Goal: Find specific page/section: Find specific page/section

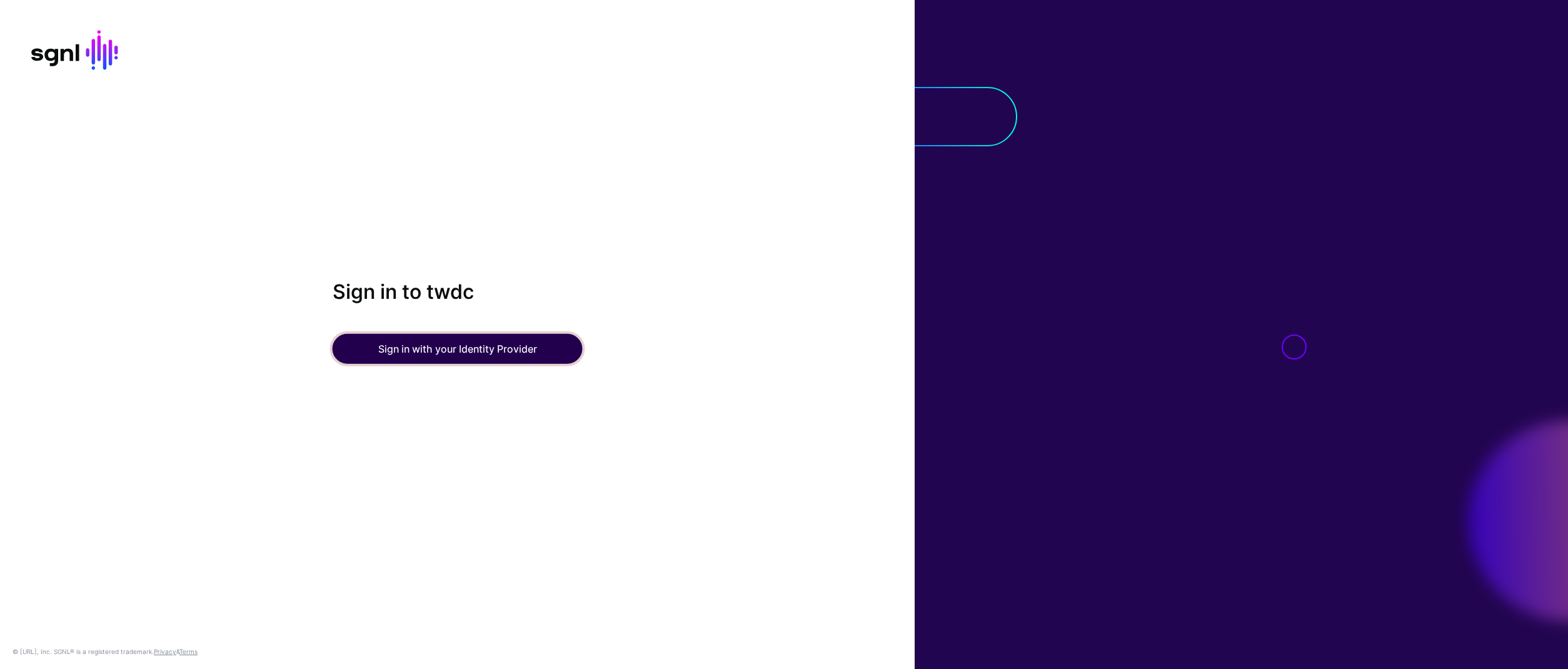
click at [419, 337] on button "Sign in with your Identity Provider" at bounding box center [458, 349] width 250 height 30
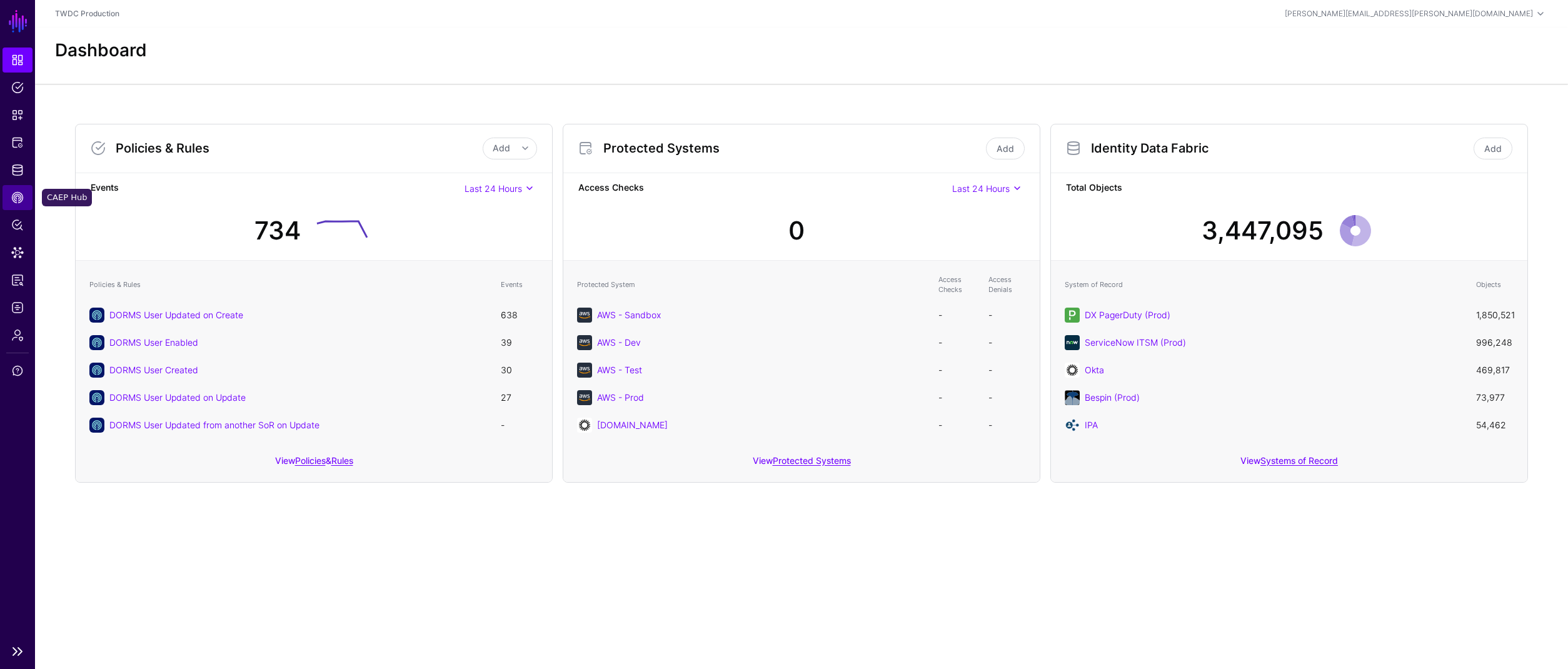
click at [17, 198] on span "CAEP Hub" at bounding box center [18, 198] width 13 height 13
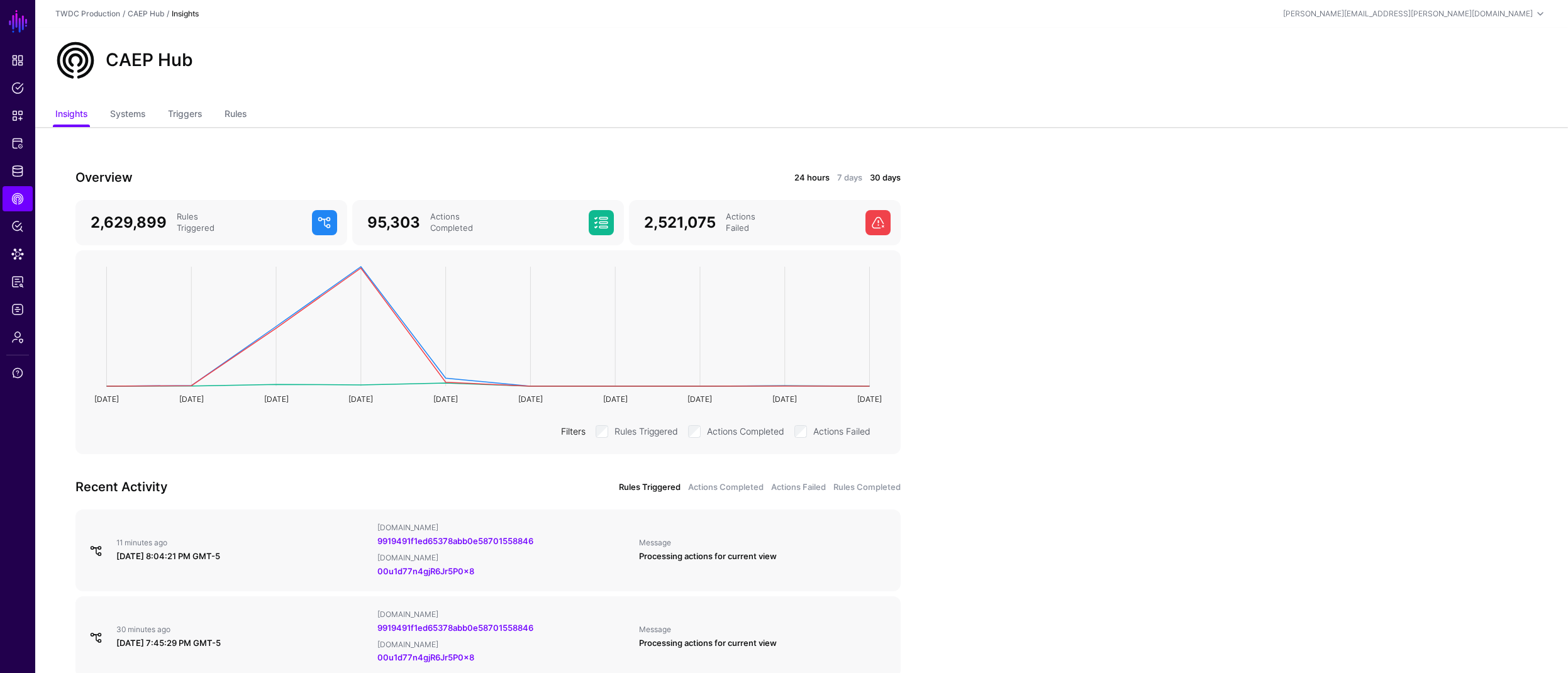
click at [817, 181] on link "24 hours" at bounding box center [812, 178] width 35 height 13
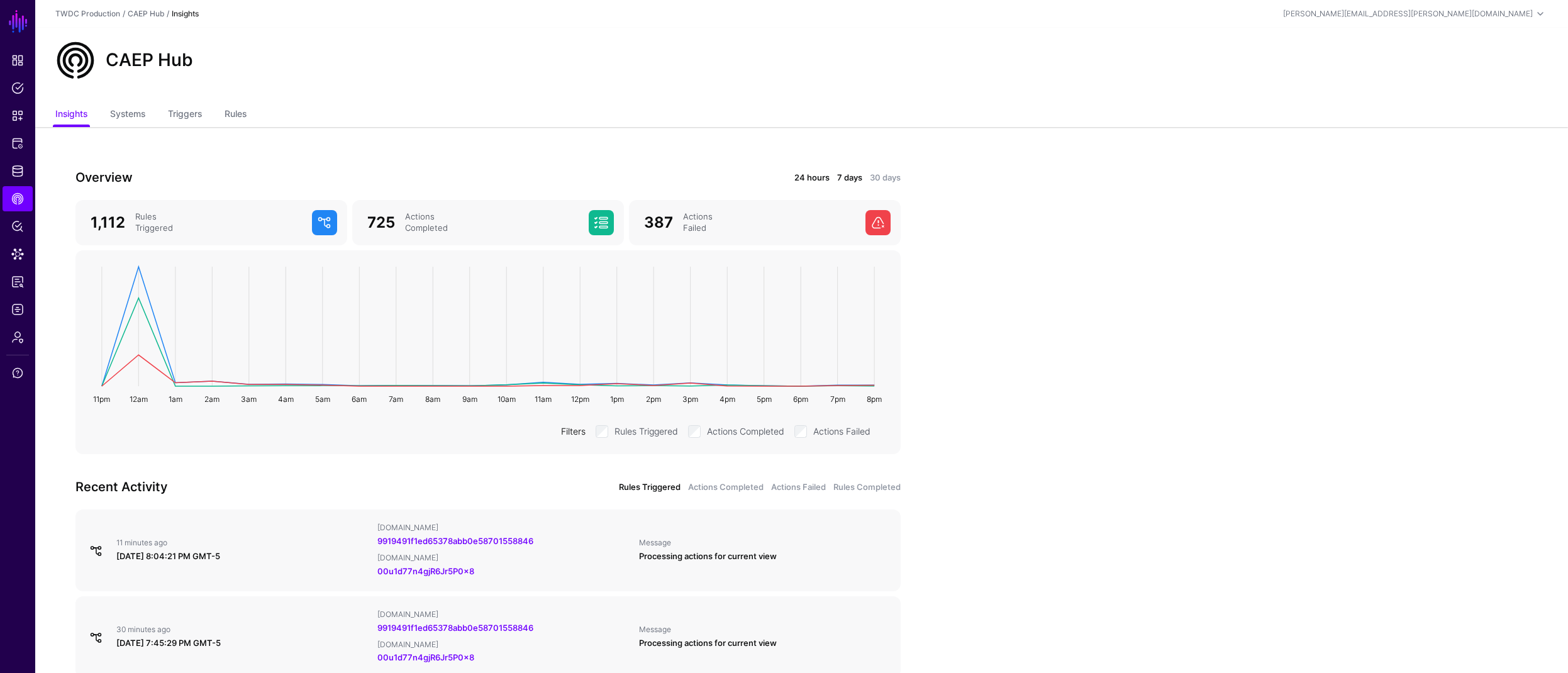
click at [847, 178] on link "7 days" at bounding box center [850, 178] width 25 height 13
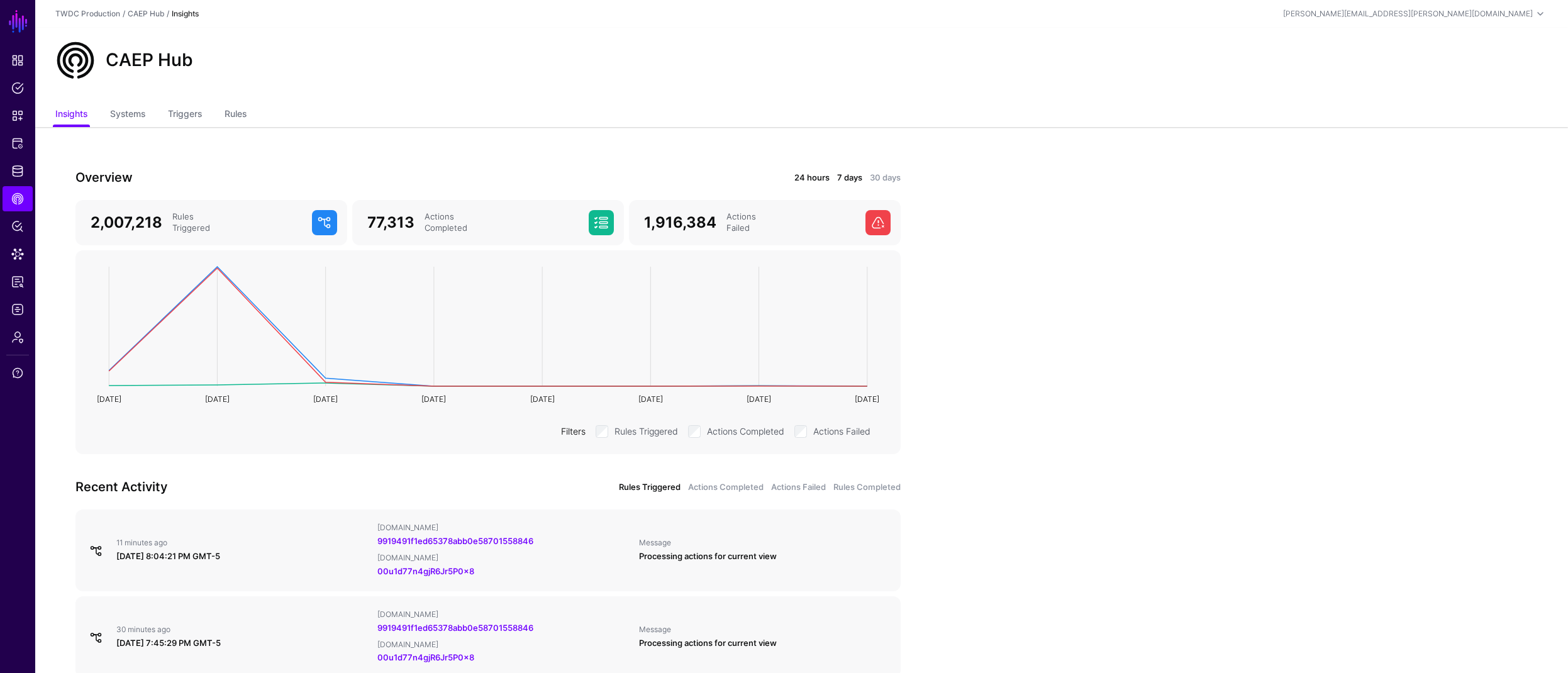
click at [812, 178] on link "24 hours" at bounding box center [812, 178] width 35 height 13
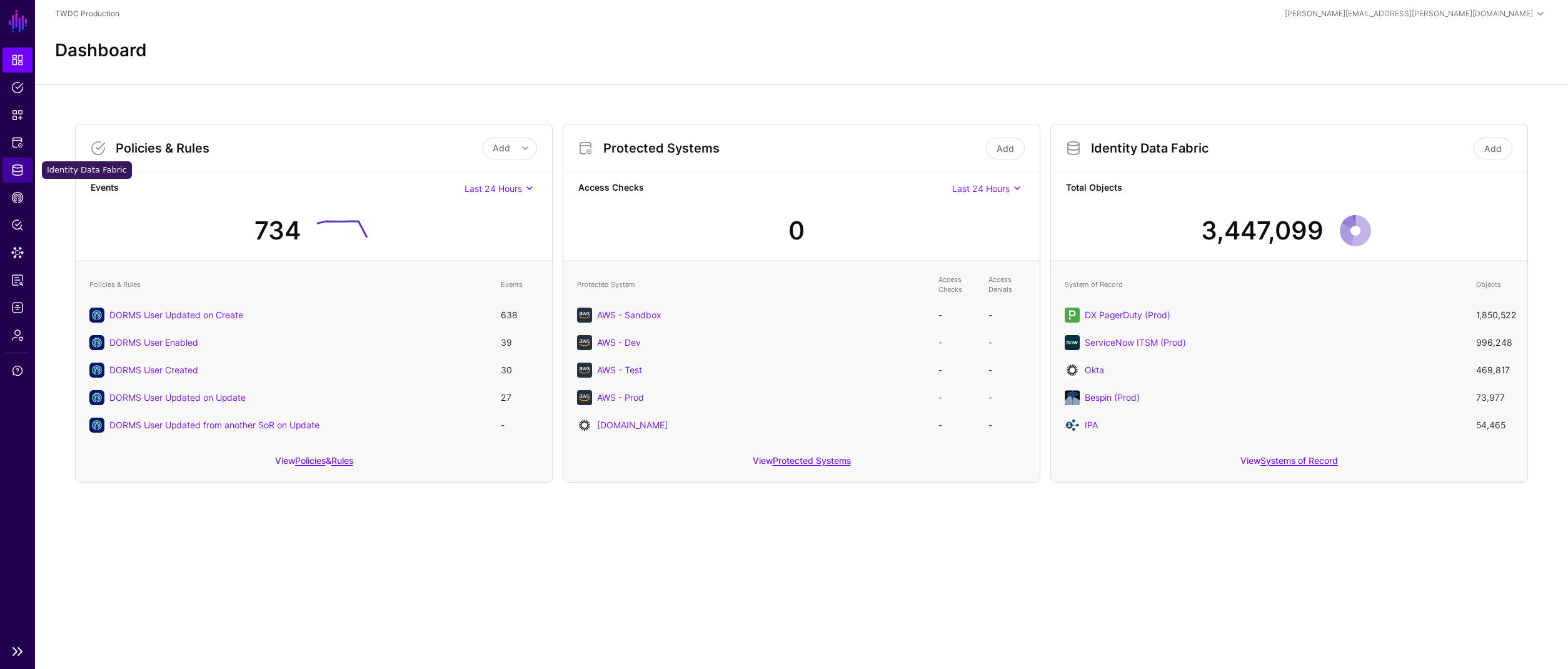
click at [21, 170] on span "Identity Data Fabric" at bounding box center [18, 170] width 13 height 13
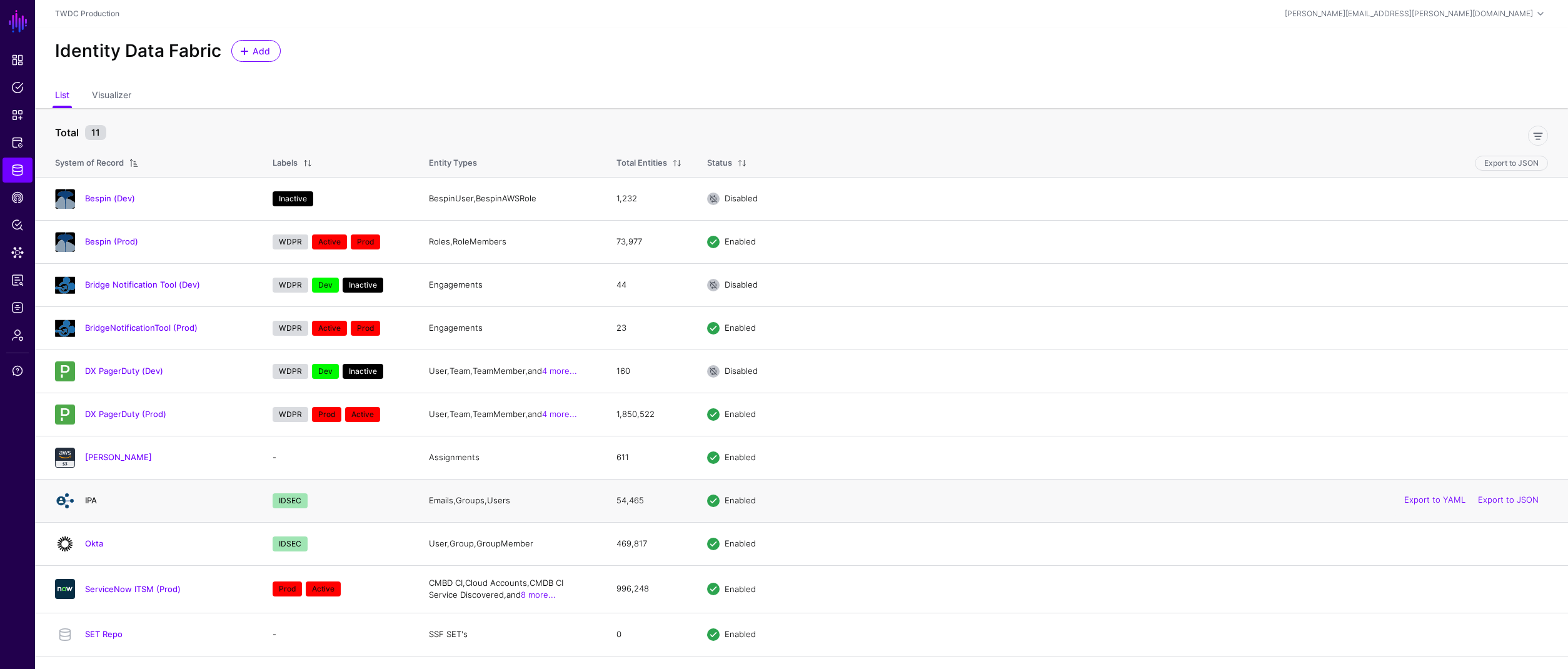
click at [89, 500] on link "IPA" at bounding box center [91, 500] width 12 height 10
